Goal: Information Seeking & Learning: Learn about a topic

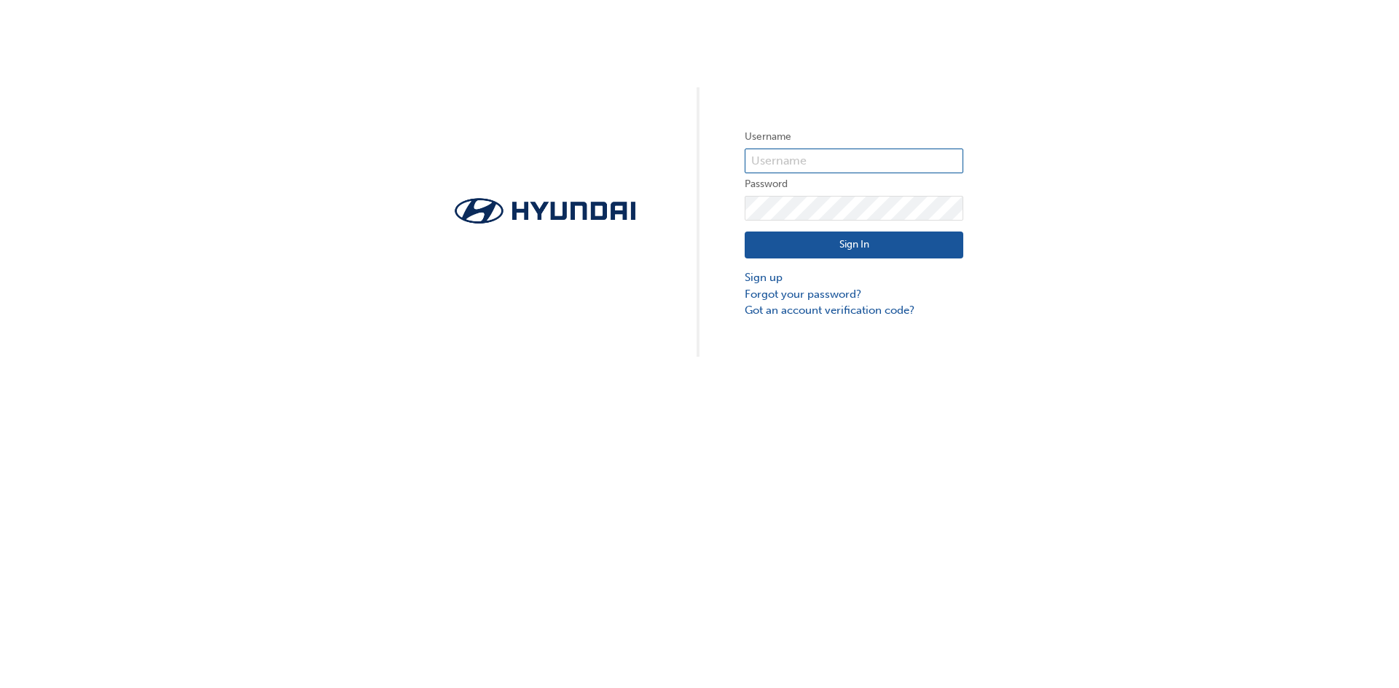
type input "37090"
click at [844, 160] on input "37090" at bounding box center [853, 161] width 219 height 25
click at [778, 253] on button "Sign In" at bounding box center [853, 246] width 219 height 28
